Goal: Find specific page/section: Find specific page/section

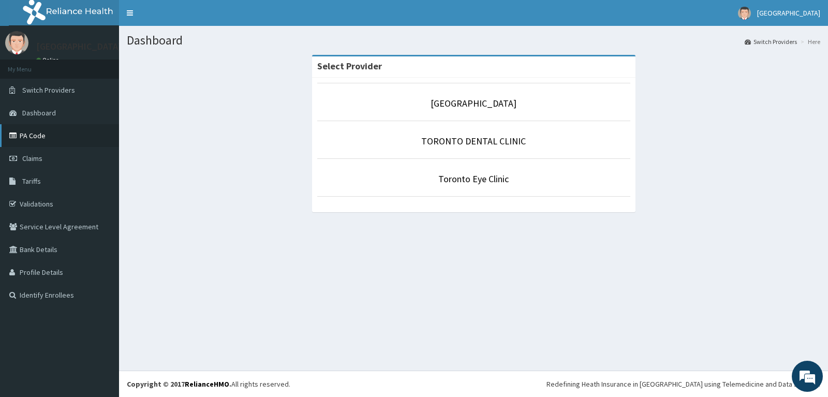
click at [42, 129] on link "PA Code" at bounding box center [59, 135] width 119 height 23
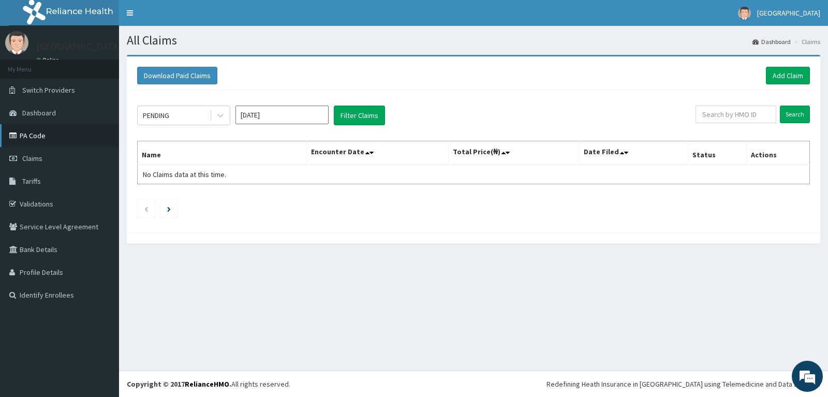
drag, startPoint x: 0, startPoint y: 0, endPoint x: 110, endPoint y: 127, distance: 167.9
click at [110, 127] on link "PA Code" at bounding box center [59, 135] width 119 height 23
